Goal: Find specific page/section: Find specific page/section

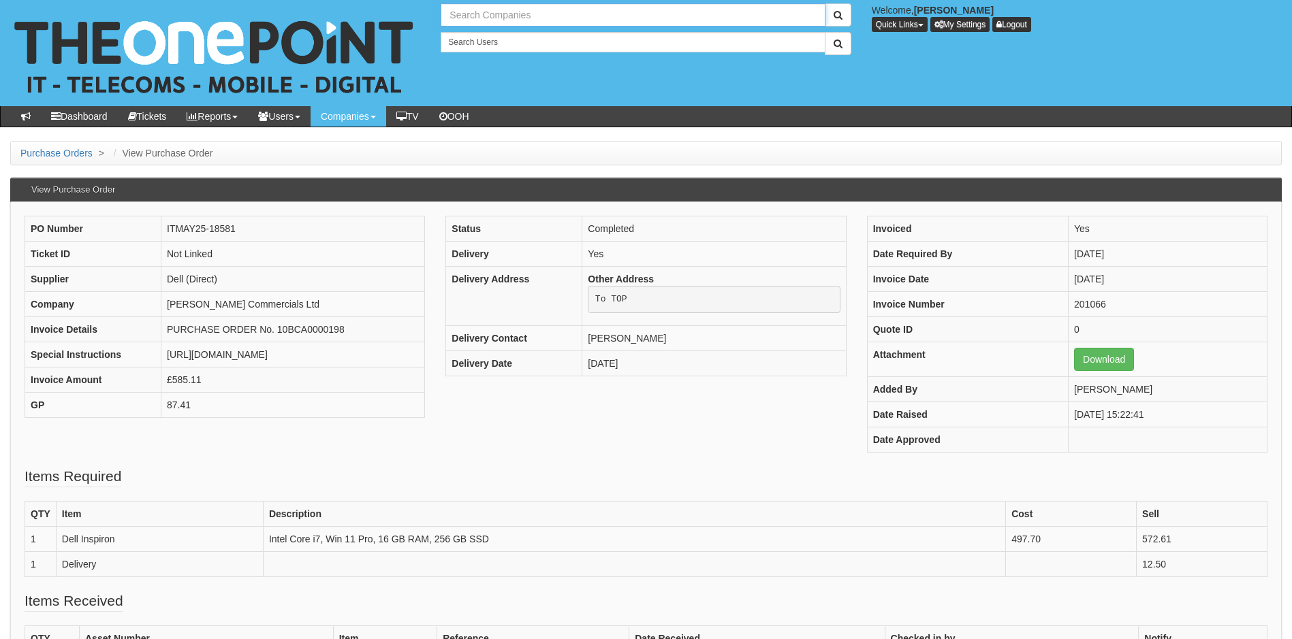
click at [558, 17] on input "text" at bounding box center [633, 14] width 384 height 23
click at [510, 13] on input "text" at bounding box center [633, 14] width 384 height 23
click at [499, 14] on input "essential" at bounding box center [633, 14] width 384 height 23
type input "e"
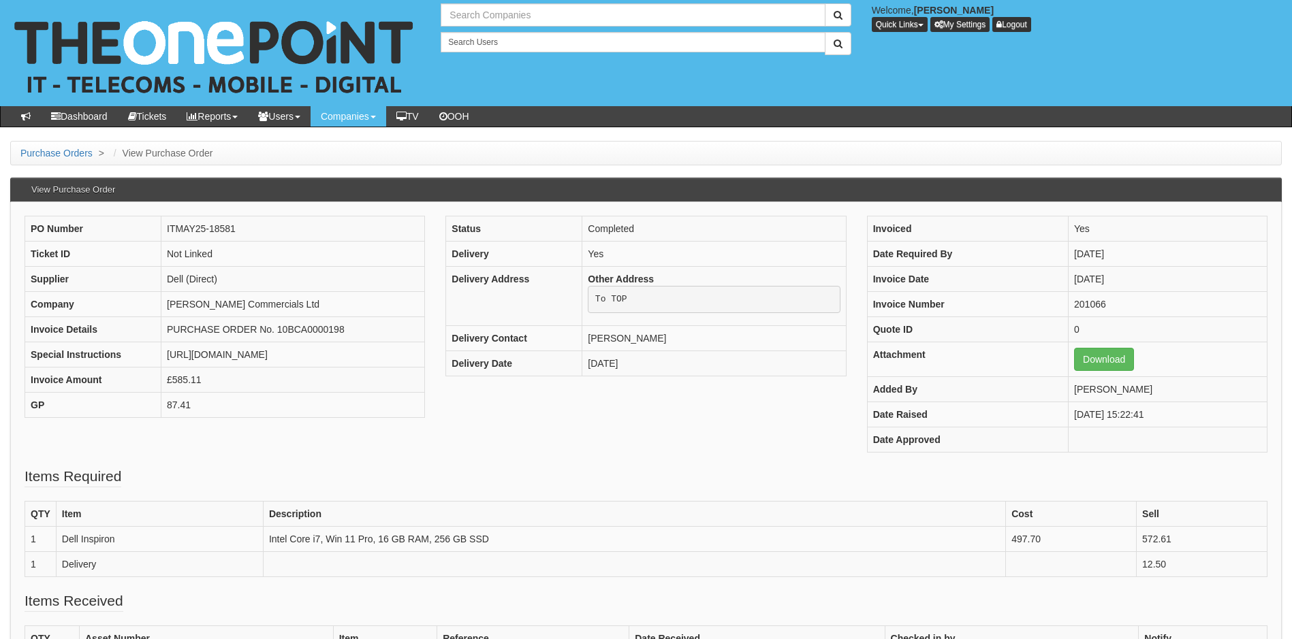
type input "Search Companies"
click at [527, 12] on input "text" at bounding box center [633, 14] width 384 height 23
click at [497, 41] on link "Essential Homes Ltd" at bounding box center [632, 38] width 381 height 20
type input "Essential Homes Ltd"
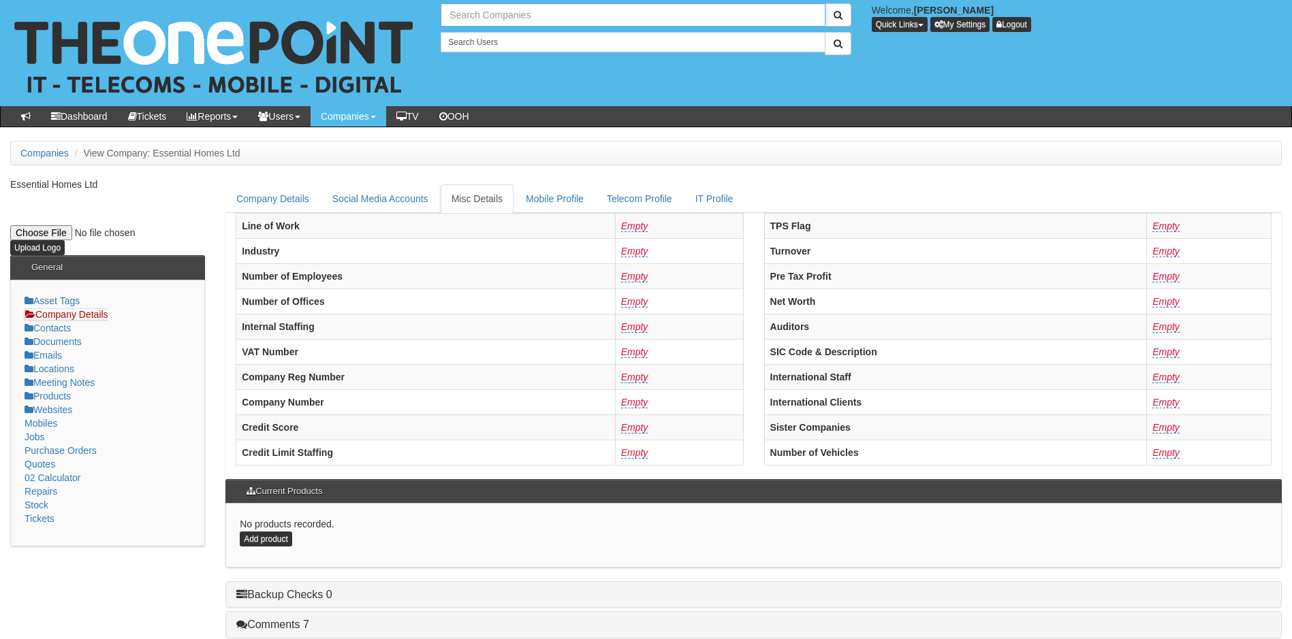
click at [492, 17] on input "text" at bounding box center [633, 14] width 384 height 23
type input "Search Companies"
